Goal: Task Accomplishment & Management: Use online tool/utility

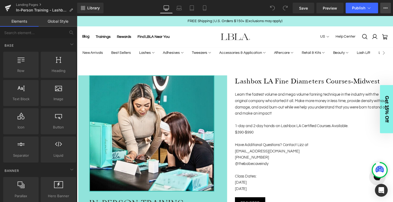
click at [385, 7] on icon at bounding box center [385, 8] width 4 height 4
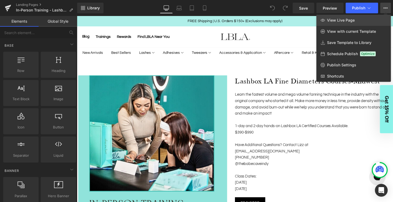
click at [347, 21] on span "View Live Page" at bounding box center [341, 20] width 28 height 5
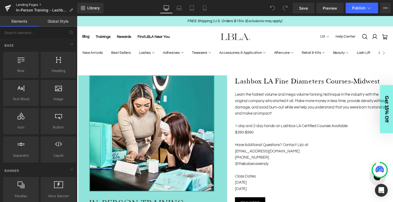
click at [33, 4] on link "Landing Pages" at bounding box center [46, 5] width 61 height 4
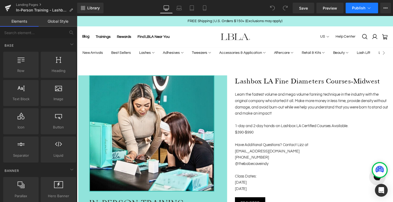
click at [373, 7] on button "Publish" at bounding box center [362, 8] width 32 height 11
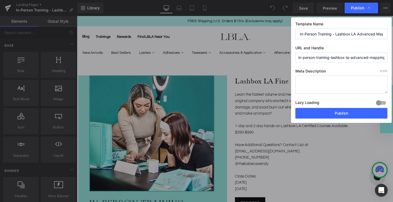
scroll to position [0, 51]
drag, startPoint x: 361, startPoint y: 57, endPoint x: 397, endPoint y: 57, distance: 35.9
click at [393, 57] on html "You are previewing how the will restyle your page. You can not edit Elements in…" at bounding box center [196, 101] width 393 height 202
click at [342, 44] on div "Template Name In-Person Training - Lashbox LA Advanced Mapping, Styling and Spi…" at bounding box center [341, 69] width 101 height 105
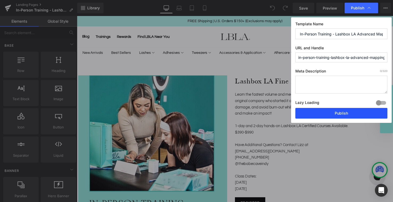
click at [346, 113] on button "Publish" at bounding box center [341, 113] width 92 height 11
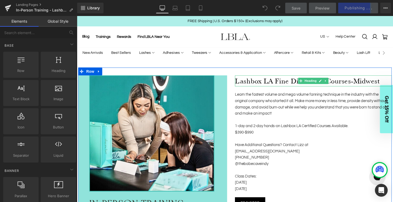
click at [277, 83] on h1 "Lashbox LA Fine Diameters Courses-Midwest" at bounding box center [318, 81] width 160 height 11
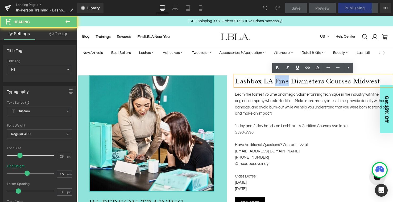
click at [277, 83] on h1 "Lashbox LA Fine Diameters Courses-Midwest" at bounding box center [318, 81] width 160 height 11
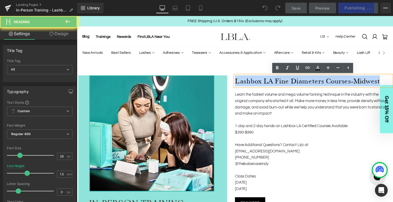
click at [277, 83] on h1 "Lashbox LA Fine Diameters Courses-Midwest" at bounding box center [318, 81] width 160 height 11
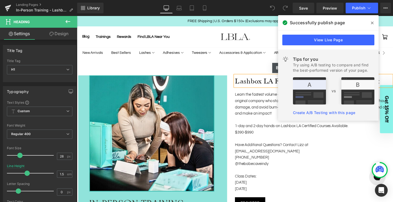
click at [257, 65] on div "Image Lashbox LA Fine Diameters Courses-Midwest Heading Learn the fastest volum…" at bounding box center [238, 186] width 322 height 254
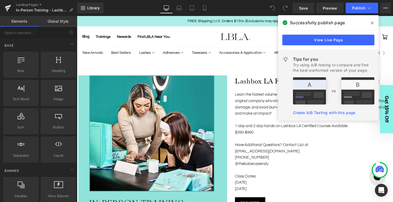
click at [260, 99] on p "Learn the fastest volume and mega volume fanning technique in the industry with…" at bounding box center [318, 106] width 160 height 26
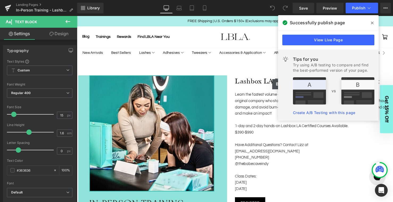
click at [372, 21] on icon at bounding box center [372, 23] width 3 height 4
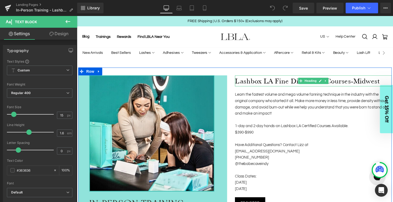
click at [291, 83] on h1 "Lashbox LA Fine Diameters Courses-Midwest" at bounding box center [318, 81] width 160 height 11
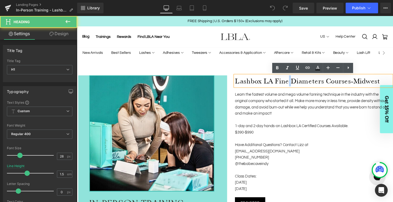
click at [291, 83] on h1 "Lashbox LA Fine Diameters Courses-Midwest" at bounding box center [318, 81] width 160 height 11
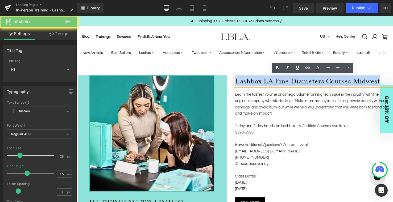
click at [291, 83] on h1 "Lashbox LA Fine Diameters Courses-Midwest" at bounding box center [318, 81] width 160 height 11
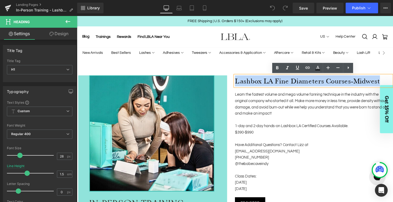
paste div
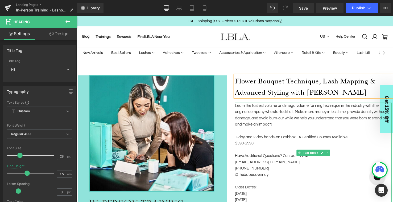
click at [283, 121] on p "Learn the fastest volume and mega volume fanning technique in the industry with…" at bounding box center [318, 117] width 160 height 26
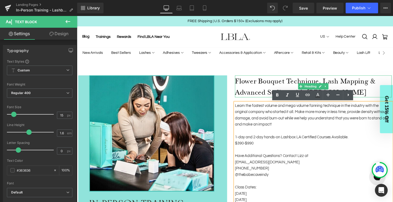
click at [251, 93] on h1 "Flower Bouquet Technique, Lash Mapping & Advanced Styling with Dani" at bounding box center [318, 87] width 160 height 22
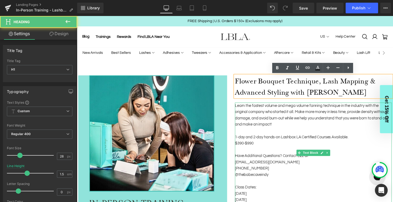
click at [253, 125] on p "Learn the fastest volume and mega volume fanning technique in the industry with…" at bounding box center [318, 117] width 160 height 26
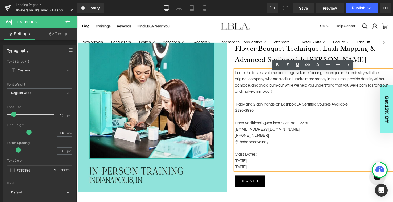
scroll to position [35, 0]
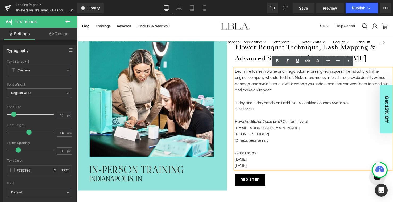
drag, startPoint x: 266, startPoint y: 168, endPoint x: 242, endPoint y: 71, distance: 99.5
click at [242, 71] on div "Learn the fastest volume and mega volume fanning technique in the industry with…" at bounding box center [318, 120] width 160 height 102
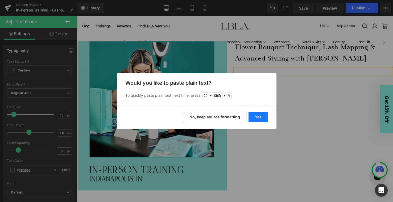
click at [256, 118] on button "Yes" at bounding box center [257, 116] width 19 height 11
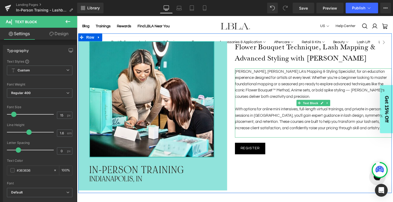
click at [369, 130] on p "With options for online mini intensives, full-length virtual trainings, and pri…" at bounding box center [318, 121] width 160 height 26
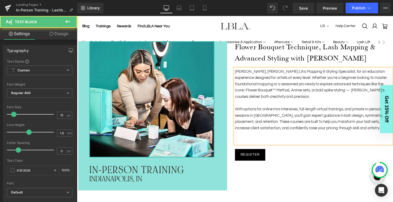
click at [279, 141] on p at bounding box center [318, 143] width 160 height 6
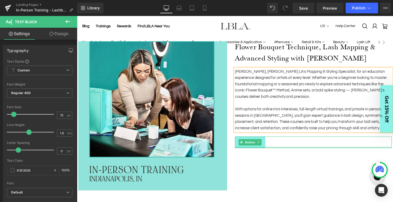
click at [256, 149] on div "Register Button" at bounding box center [318, 145] width 160 height 12
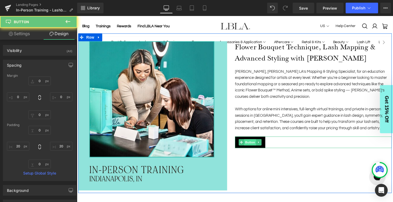
click at [254, 143] on span "Button" at bounding box center [253, 144] width 12 height 6
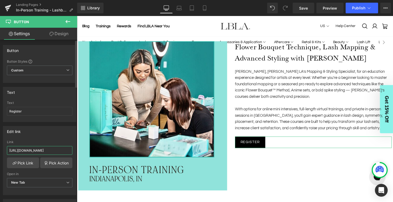
click at [31, 150] on input "https://www.thebabecave317.com/lashboxla" at bounding box center [39, 150] width 65 height 9
paste input "linktr.ee/lashedbydanieducation?fbclid=PAZXh0bgNhZW0CMTEAAad-pynteVWVydxPOW7YN5…"
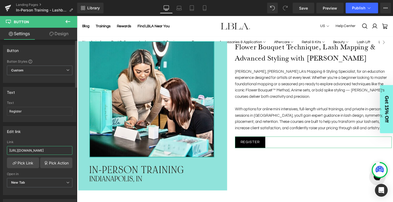
type input "https://linktr.ee/lashedbydanieducation?fbclid=PAZXh0bgNhZW0CMTEAAad-pynteVWVyd…"
click at [52, 141] on div "Link" at bounding box center [39, 142] width 65 height 4
click at [306, 7] on span "Save" at bounding box center [303, 8] width 9 height 6
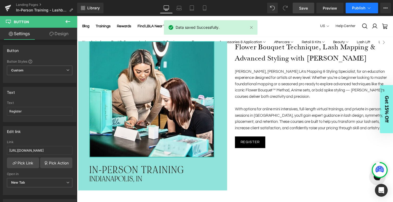
click at [359, 8] on span "Publish" at bounding box center [358, 8] width 13 height 4
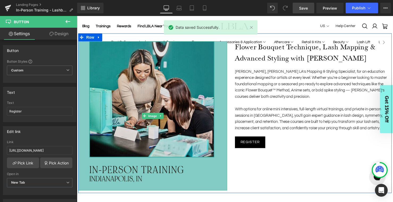
click at [119, 87] on img at bounding box center [154, 118] width 152 height 152
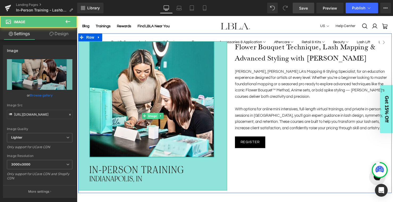
click at [153, 117] on span "Image" at bounding box center [153, 117] width 11 height 6
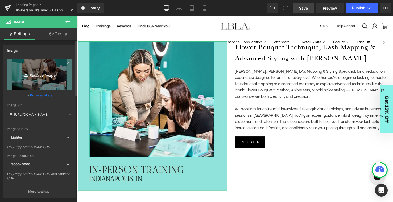
click at [29, 73] on icon "Replace Image" at bounding box center [39, 74] width 43 height 7
type input "C:\fakepath\dani-class.jpg"
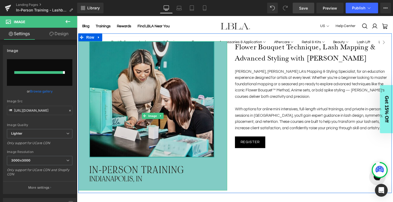
type input "https://ucarecdn.com/46d38ad1-df42-4163-b2c8-e7d7a0486050/-/format/auto/-/previ…"
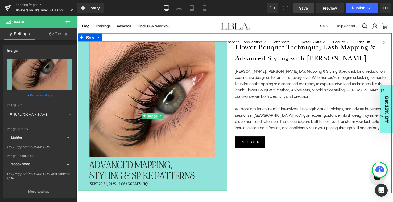
click at [153, 118] on span "Image" at bounding box center [153, 117] width 11 height 6
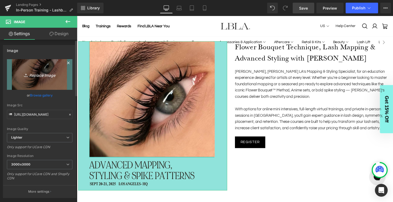
click at [38, 74] on icon "Replace Image" at bounding box center [39, 74] width 43 height 7
type input "C:\fakepath\dani-chicago.jpg"
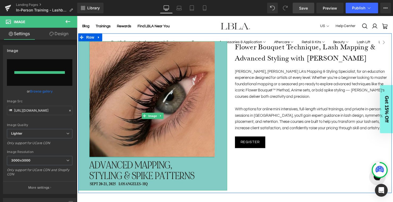
type input "https://ucarecdn.com/0c7fe247-1bcd-4bb1-9c0b-d65ba2a9b0da/-/format/auto/-/previ…"
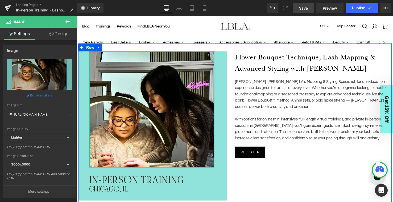
scroll to position [34, 0]
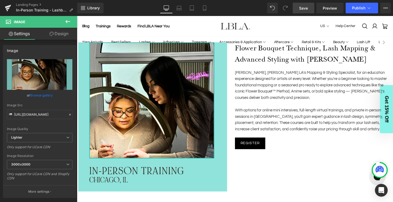
click at [304, 6] on span "Save" at bounding box center [303, 8] width 9 height 6
click at [359, 9] on span "Publish" at bounding box center [358, 8] width 13 height 4
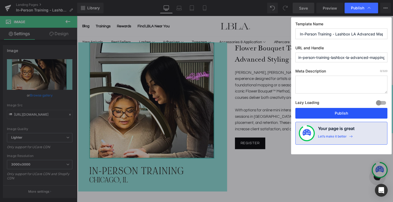
click at [344, 115] on button "Publish" at bounding box center [341, 113] width 92 height 11
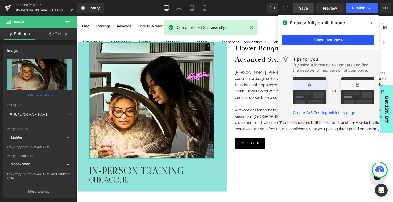
click at [332, 41] on link "View Live Page" at bounding box center [328, 40] width 92 height 11
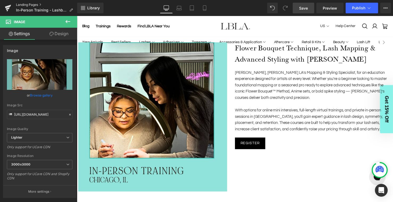
click at [31, 5] on link "Landing Pages" at bounding box center [46, 5] width 61 height 4
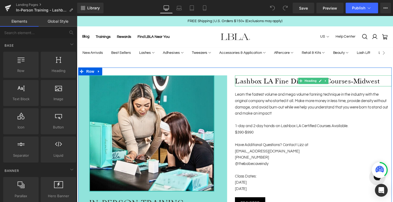
click at [355, 81] on h1 "Lashbox LA Fine Diameters Courses-Midwest" at bounding box center [318, 81] width 160 height 11
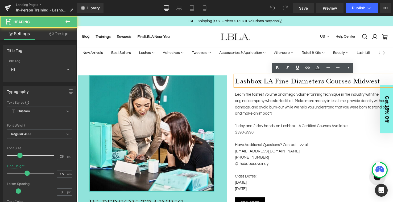
click at [352, 83] on h1 "Lashbox LA Fine Diameters Courses-Midwest" at bounding box center [318, 81] width 160 height 11
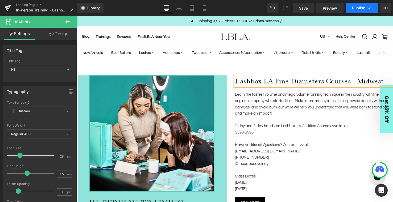
click at [359, 5] on button "Publish" at bounding box center [362, 8] width 32 height 11
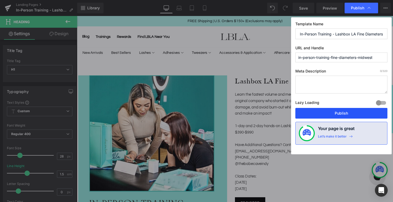
click at [340, 115] on button "Publish" at bounding box center [341, 113] width 92 height 11
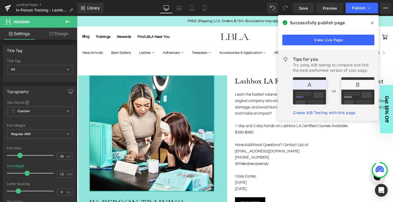
click at [371, 20] on span at bounding box center [372, 23] width 9 height 9
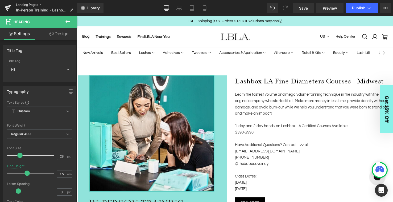
click at [29, 3] on link "Landing Pages" at bounding box center [46, 5] width 61 height 4
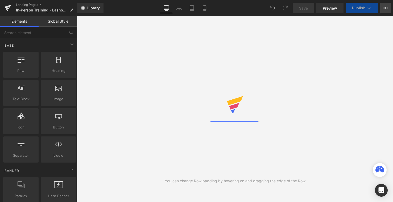
click at [382, 11] on button "View Live Page View with current Template Save Template to Library Schedule Pub…" at bounding box center [385, 8] width 11 height 11
